Goal: Find contact information: Find contact information

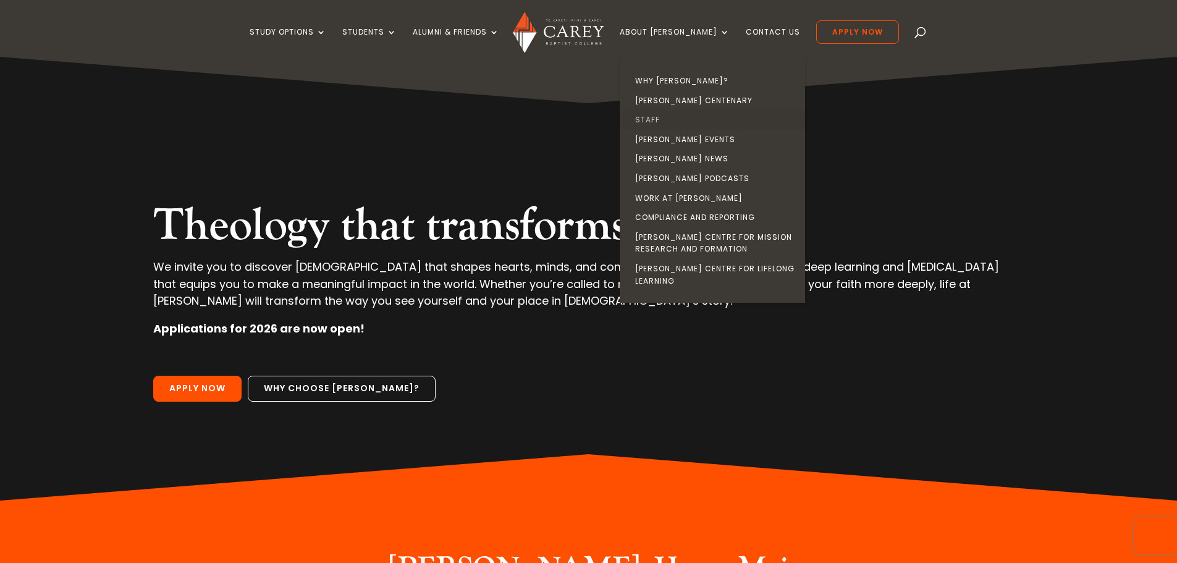
click at [674, 118] on link "Staff" at bounding box center [715, 120] width 185 height 20
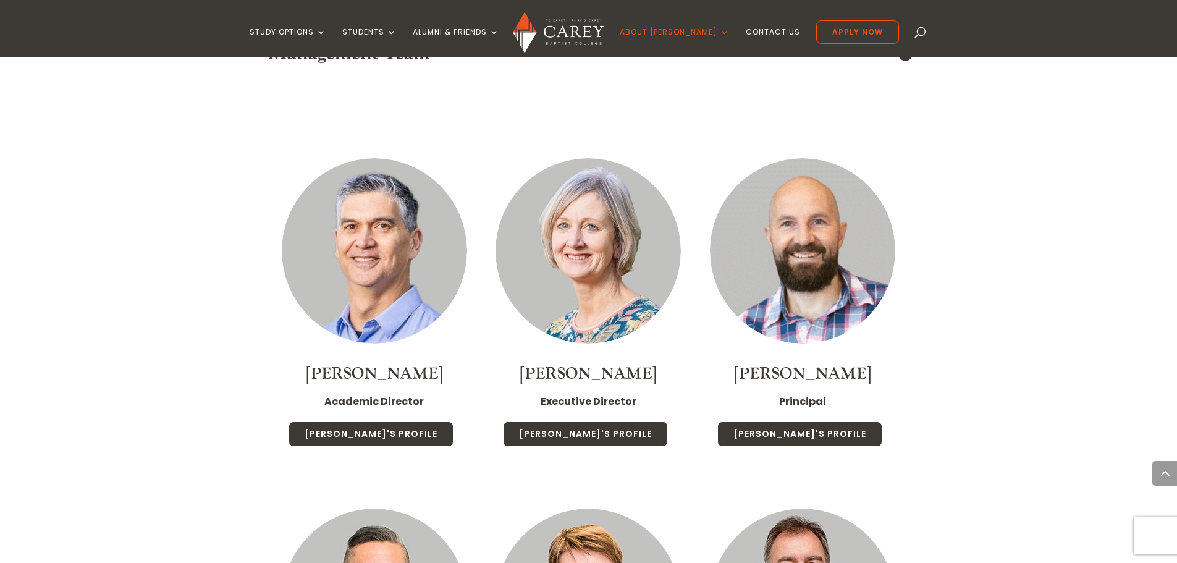
scroll to position [1421, 0]
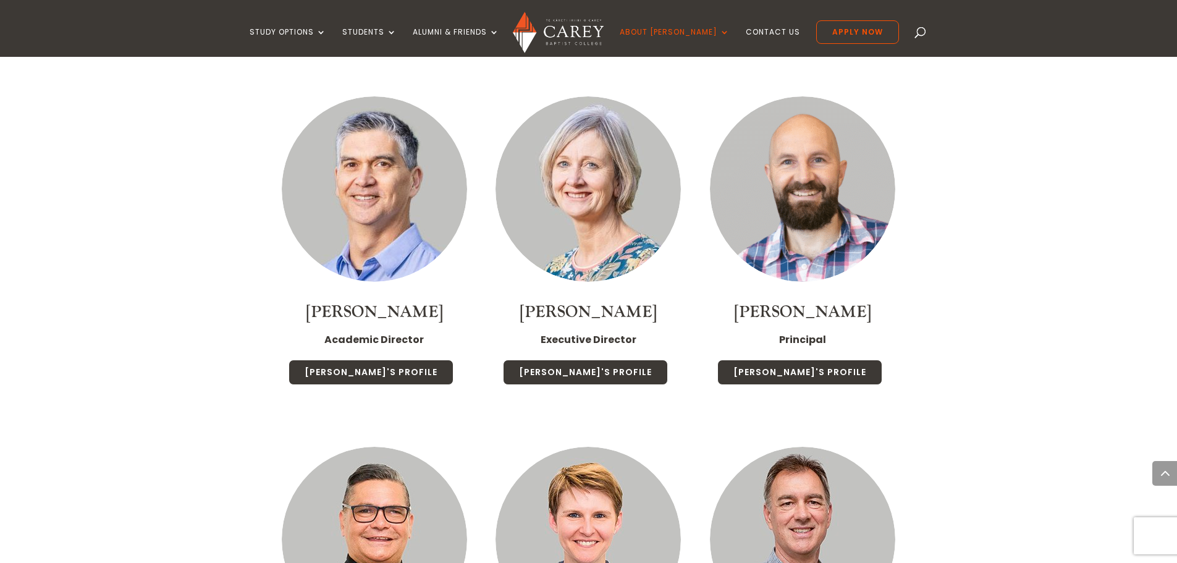
click at [822, 221] on img at bounding box center [802, 188] width 185 height 185
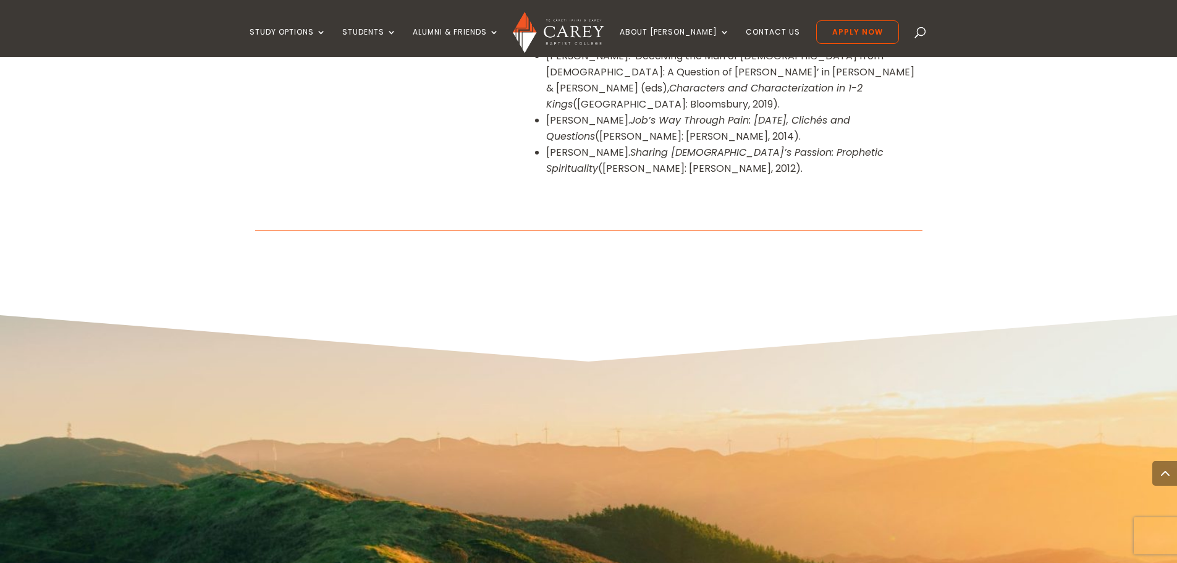
scroll to position [1421, 0]
